Goal: Task Accomplishment & Management: Complete application form

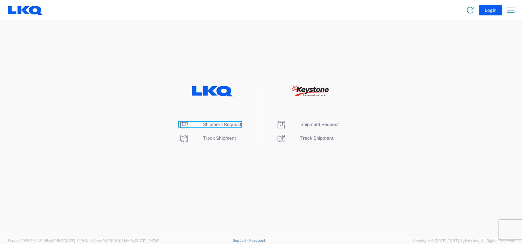
click at [206, 124] on span "Shipment Request" at bounding box center [222, 124] width 38 height 5
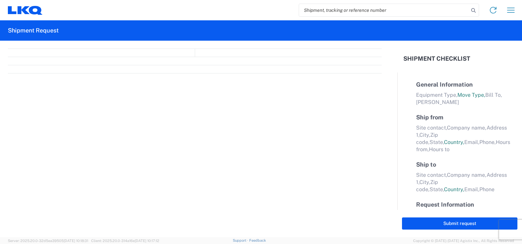
select select "FULL"
select select "LBS"
select select "IN"
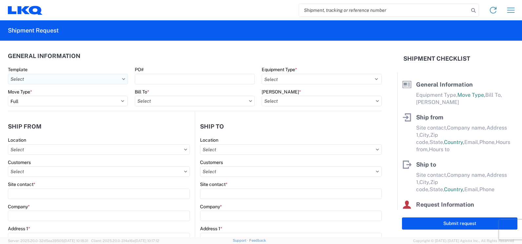
click at [84, 75] on input "text" at bounding box center [68, 79] width 120 height 10
type input "1150"
click at [66, 107] on div "1150_Fayetteville_1760_Houston" at bounding box center [67, 108] width 115 height 10
type input "1150_Fayetteville_1760_Houston"
select select
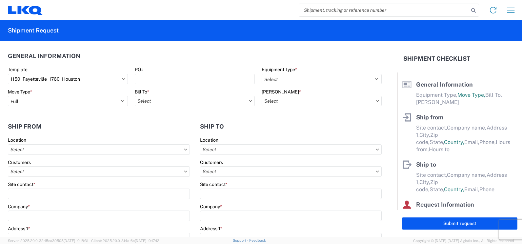
select select
type input "Shipping"
type input "[GEOGRAPHIC_DATA], [GEOGRAPHIC_DATA] (f/k/a [PERSON_NAME] Auto Salvage)"
type input "[STREET_ADDRESS][PERSON_NAME]"
type input "[GEOGRAPHIC_DATA]"
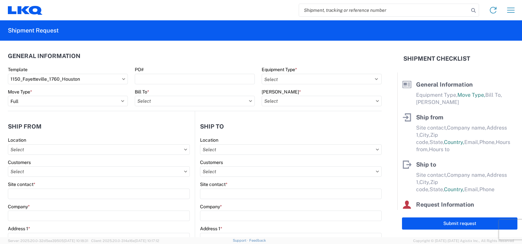
type input "72701"
select select "US"
type input "555555555"
select select
type input "Receiving"
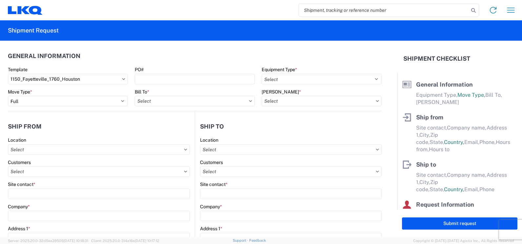
type input "LKQ Best Core"
type input "[STREET_ADDRESS]"
type input "[GEOGRAPHIC_DATA]"
type input "77038"
select select "US"
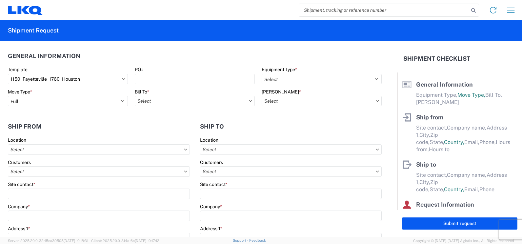
type input "[PHONE_NUMBER]"
select select
type input "[DATE]"
type input "42000"
type input "Miscellaneous (alt, comp, conv, etc)"
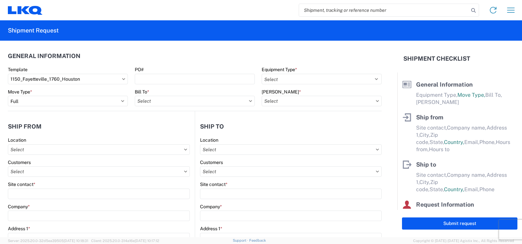
type input "1"
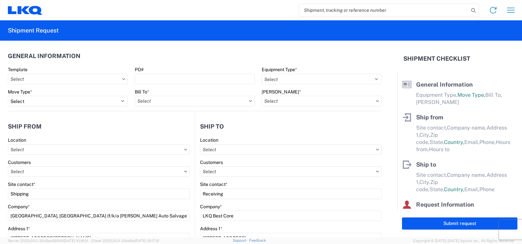
select select
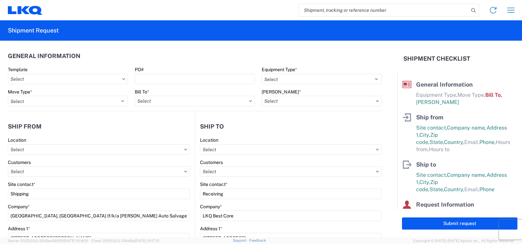
type input "1760 - LKQ Best Core"
type input "1150 - Fayetteville AR (f k a [PERSON_NAME] Auto Salvage)"
type input "1760-1300-50180-0000 - 1760 Freight In - Cores"
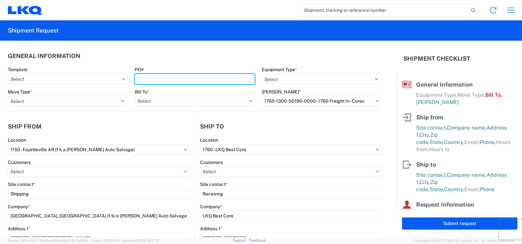
click at [137, 78] on input "PO#" at bounding box center [195, 79] width 120 height 10
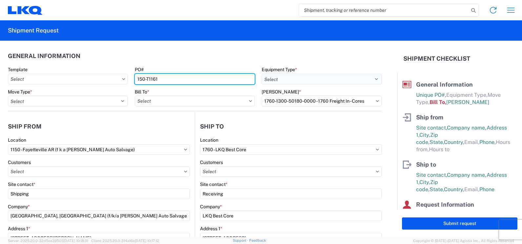
type input "150-T1161"
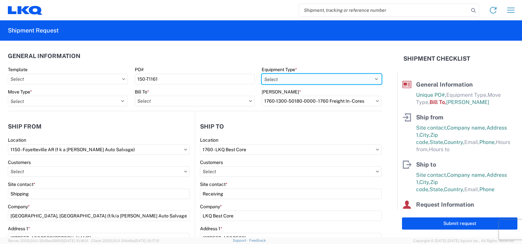
click at [282, 83] on select "Select 53’ Dry Van Flatbed Dropdeck (van) Lowboy (flatbed) Rail" at bounding box center [322, 79] width 120 height 10
select select "STDV"
click at [262, 74] on select "Select 53’ Dry Van Flatbed Dropdeck (van) Lowboy (flatbed) Rail" at bounding box center [322, 79] width 120 height 10
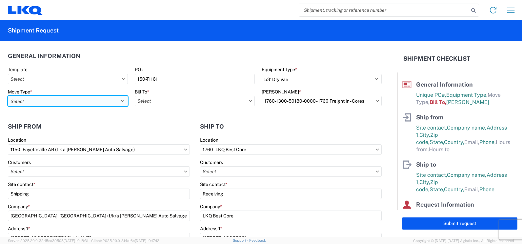
click at [73, 100] on select "Select Full Partial TL" at bounding box center [68, 101] width 120 height 10
select select "FULL"
click at [8, 96] on select "Select Full Partial TL" at bounding box center [68, 101] width 120 height 10
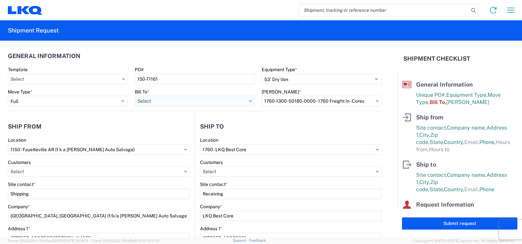
click at [149, 101] on input "text" at bounding box center [195, 101] width 120 height 10
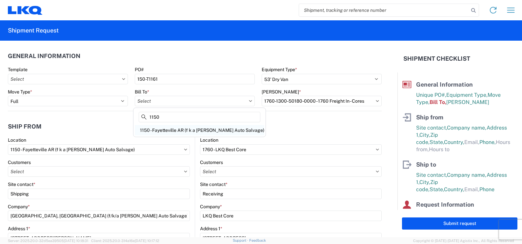
type input "1150"
click at [183, 129] on div "1150 - Fayetteville AR (f k a [PERSON_NAME] Auto Salvage)" at bounding box center [200, 130] width 130 height 10
type input "1150 - Fayetteville AR (f k a [PERSON_NAME] Auto Salvage)"
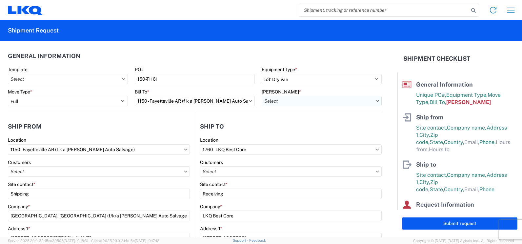
click at [365, 106] on input "text" at bounding box center [322, 101] width 120 height 10
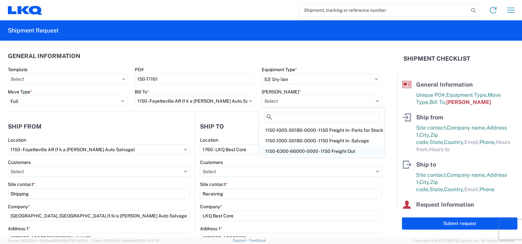
click at [318, 151] on div "1150-6300-66000-0000 - 1150 Freight Out" at bounding box center [321, 151] width 123 height 10
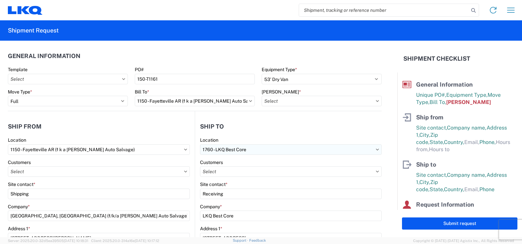
type input "1150-6300-66000-0000 - 1150 Freight Out"
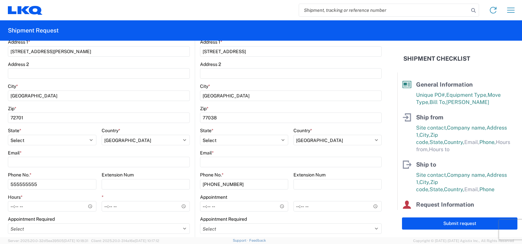
scroll to position [197, 0]
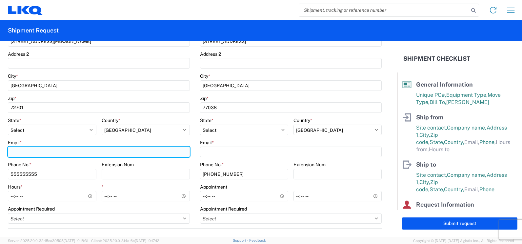
click at [24, 154] on input "Email *" at bounding box center [99, 152] width 182 height 10
type input "[EMAIL_ADDRESS][DOMAIN_NAME]"
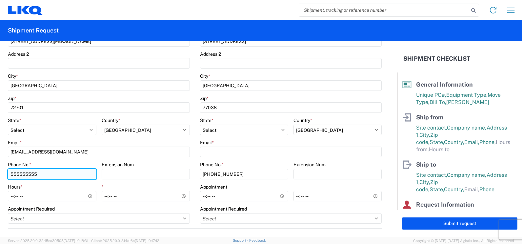
click at [40, 179] on input "555555555" at bounding box center [52, 174] width 89 height 10
drag, startPoint x: 41, startPoint y: 174, endPoint x: 11, endPoint y: 175, distance: 29.5
click at [11, 175] on input "555555555" at bounding box center [52, 174] width 89 height 10
type input "4796858886"
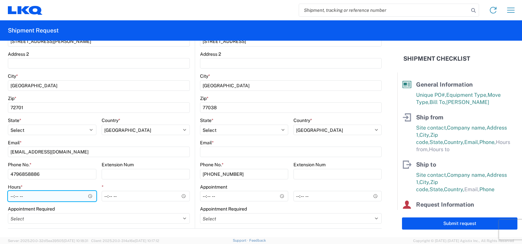
click at [48, 197] on input "Hours *" at bounding box center [52, 196] width 89 height 10
type input "09:00"
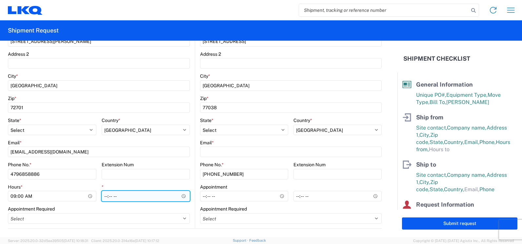
click at [104, 194] on input "*" at bounding box center [146, 196] width 89 height 10
type input "15:00"
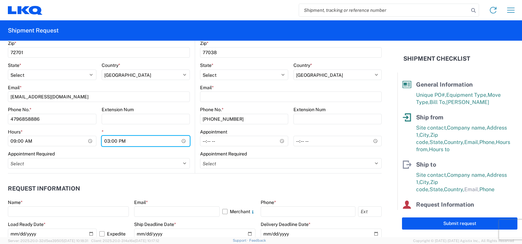
scroll to position [262, 0]
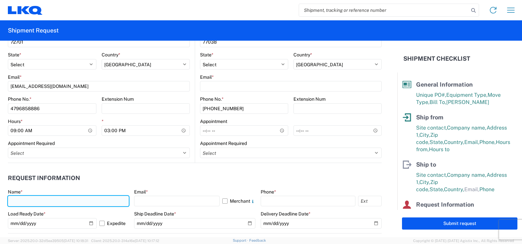
click at [87, 200] on input "text" at bounding box center [68, 201] width 121 height 10
type input "[PERSON_NAME]"
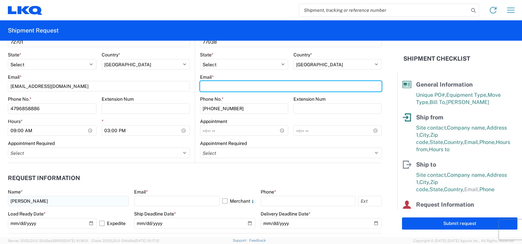
type input "[EMAIL_ADDRESS][DOMAIN_NAME]"
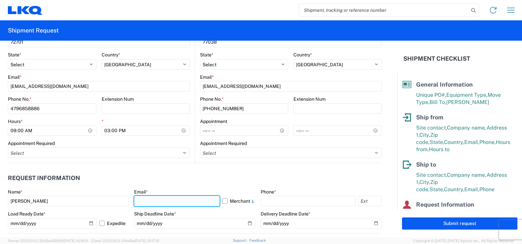
click at [143, 205] on input "text" at bounding box center [176, 201] width 85 height 10
type input "[EMAIL_ADDRESS][DOMAIN_NAME]"
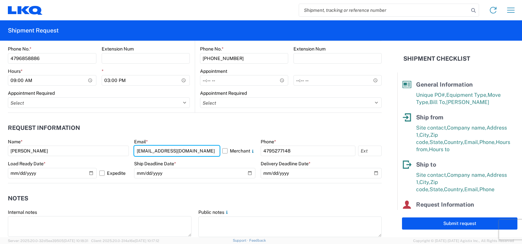
scroll to position [328, 0]
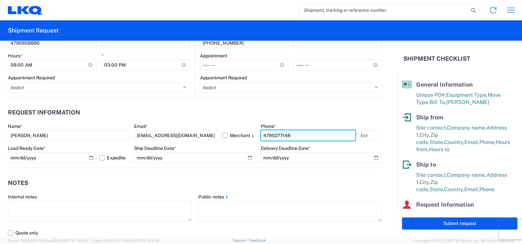
drag, startPoint x: 293, startPoint y: 137, endPoint x: 258, endPoint y: 137, distance: 34.4
click at [261, 137] on input "4795277148" at bounding box center [308, 135] width 95 height 10
type input "4793968770"
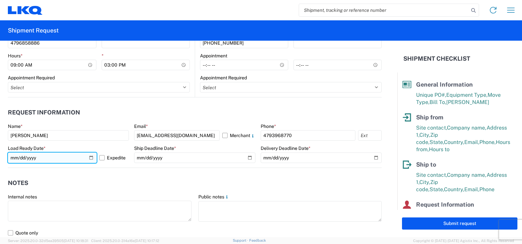
click at [90, 160] on input "[DATE]" at bounding box center [52, 158] width 89 height 10
type input "[DATE]"
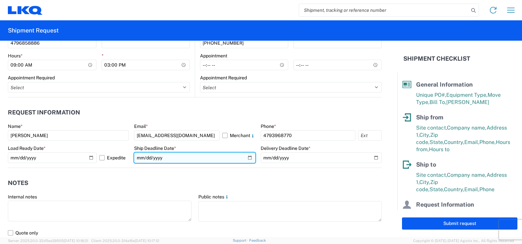
click at [246, 157] on input "date" at bounding box center [194, 158] width 121 height 10
type input "[DATE]"
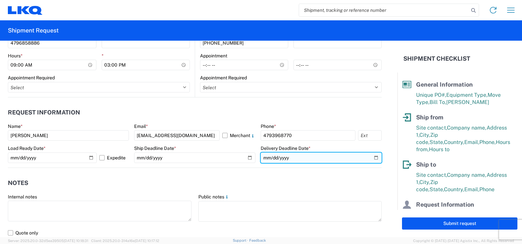
click at [372, 160] on input "date" at bounding box center [321, 158] width 121 height 10
type input "[DATE]"
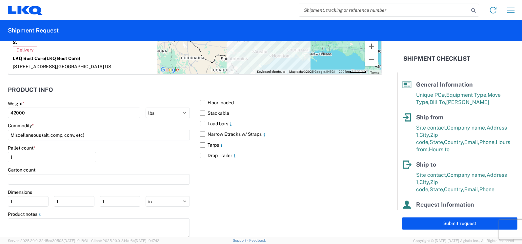
scroll to position [623, 0]
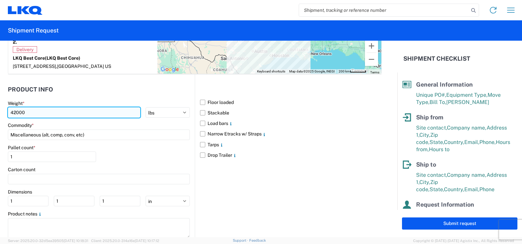
drag, startPoint x: 19, startPoint y: 105, endPoint x: 8, endPoint y: 104, distance: 11.2
click at [8, 107] on input "42000" at bounding box center [74, 112] width 133 height 10
type input "31723"
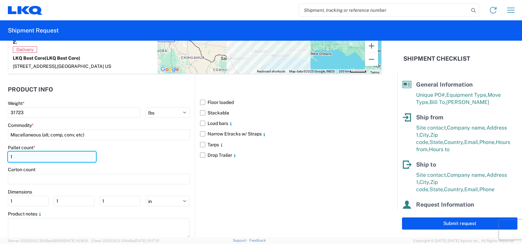
click at [14, 152] on input "1" at bounding box center [52, 157] width 88 height 10
drag, startPoint x: 12, startPoint y: 150, endPoint x: 8, endPoint y: 152, distance: 4.3
click at [8, 152] on input "12" at bounding box center [52, 157] width 88 height 10
type input "28"
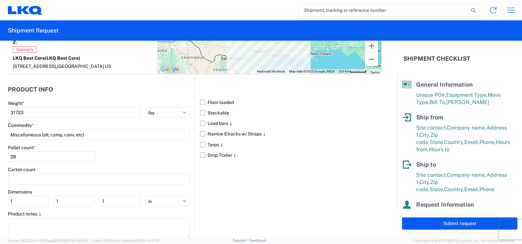
click at [101, 150] on div "Pallet count * 28" at bounding box center [99, 156] width 182 height 22
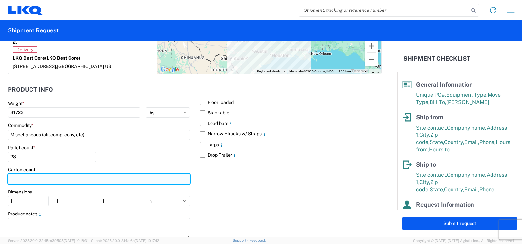
click at [65, 174] on input "number" at bounding box center [99, 179] width 182 height 10
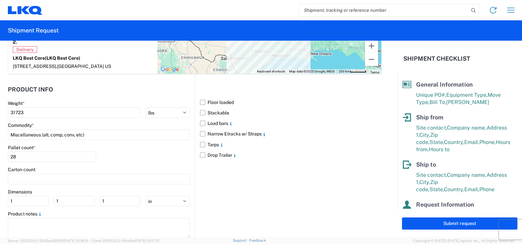
click at [201, 98] on label "Floor loaded" at bounding box center [291, 102] width 182 height 10
click at [0, 0] on input "Floor loaded" at bounding box center [0, 0] width 0 height 0
click at [201, 108] on label "Stackable" at bounding box center [291, 113] width 182 height 10
click at [0, 0] on input "Stackable" at bounding box center [0, 0] width 0 height 0
click at [201, 118] on label "Load bars" at bounding box center [291, 123] width 182 height 10
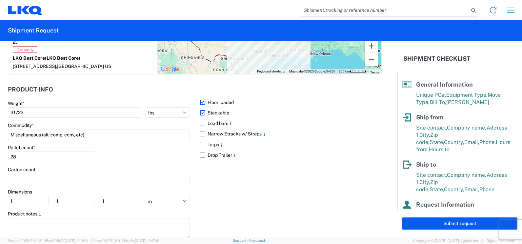
click at [0, 0] on input "Load bars" at bounding box center [0, 0] width 0 height 0
click at [236, 184] on div "Floor loaded Stackable Load bars Narrow Etracks w/ Straps Tarps Drop Trailer" at bounding box center [288, 159] width 187 height 170
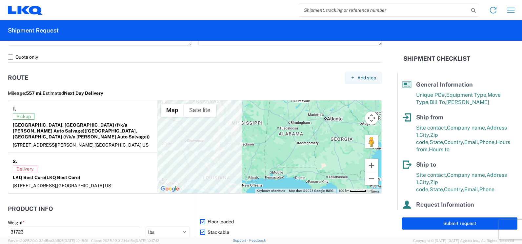
scroll to position [558, 0]
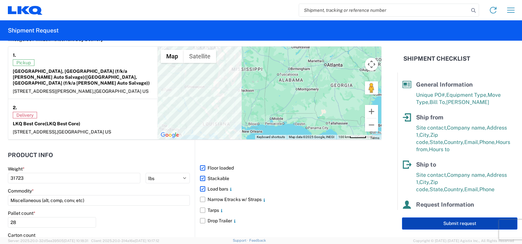
click at [440, 224] on button "Submit request" at bounding box center [459, 223] width 115 height 12
